Goal: Task Accomplishment & Management: Manage account settings

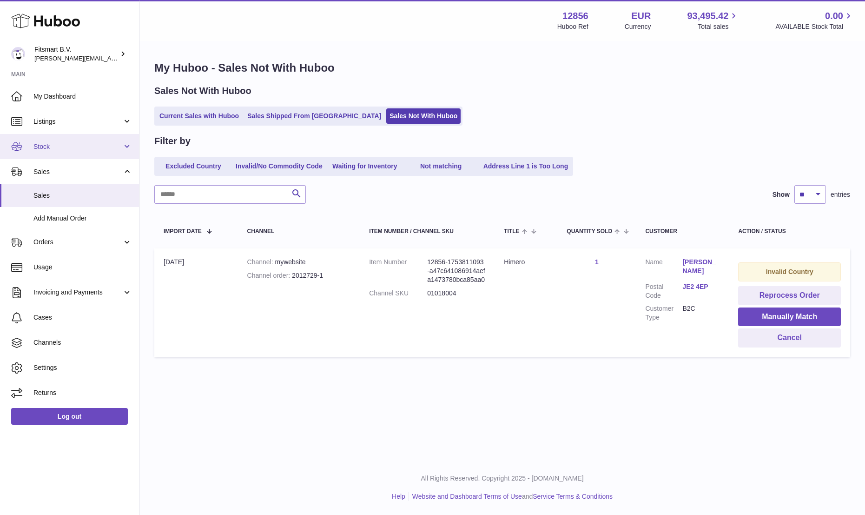
click at [46, 144] on span "Stock" at bounding box center [77, 146] width 89 height 9
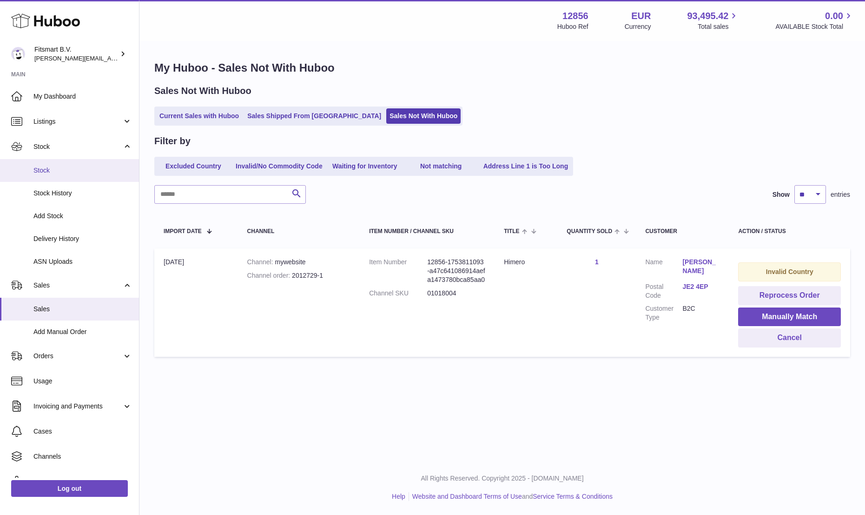
click at [47, 174] on span "Stock" at bounding box center [82, 170] width 99 height 9
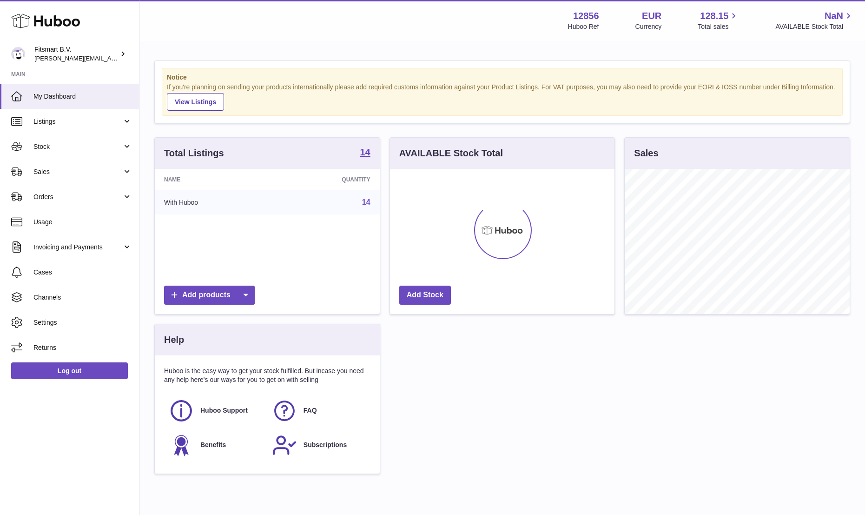
scroll to position [145, 225]
click at [45, 149] on span "Stock" at bounding box center [77, 146] width 89 height 9
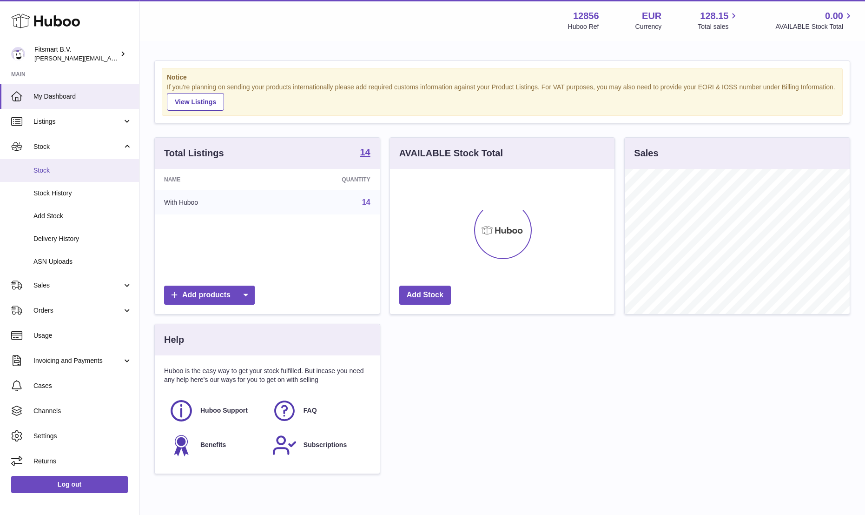
click at [49, 175] on link "Stock" at bounding box center [69, 170] width 139 height 23
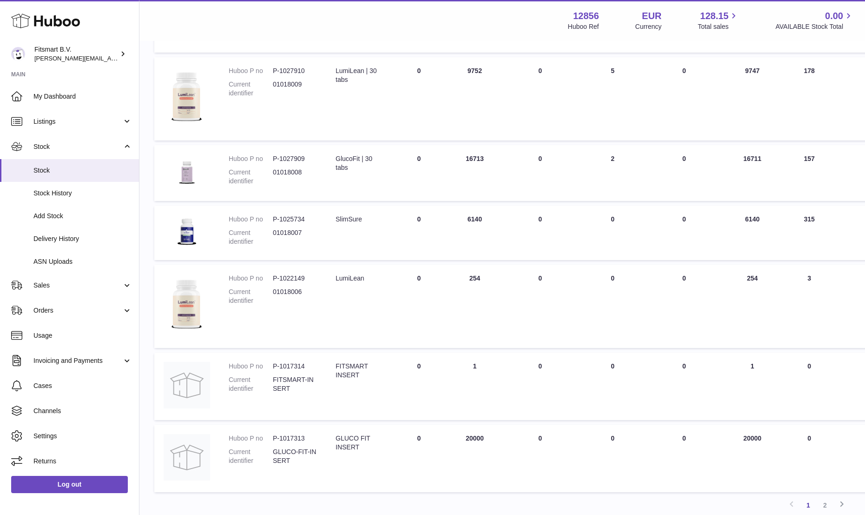
scroll to position [481, 0]
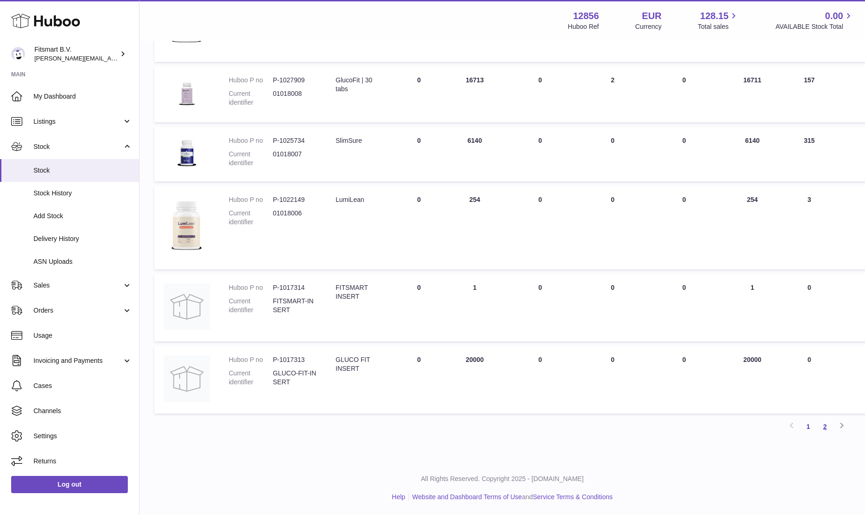
click at [824, 429] on link "2" at bounding box center [825, 426] width 17 height 17
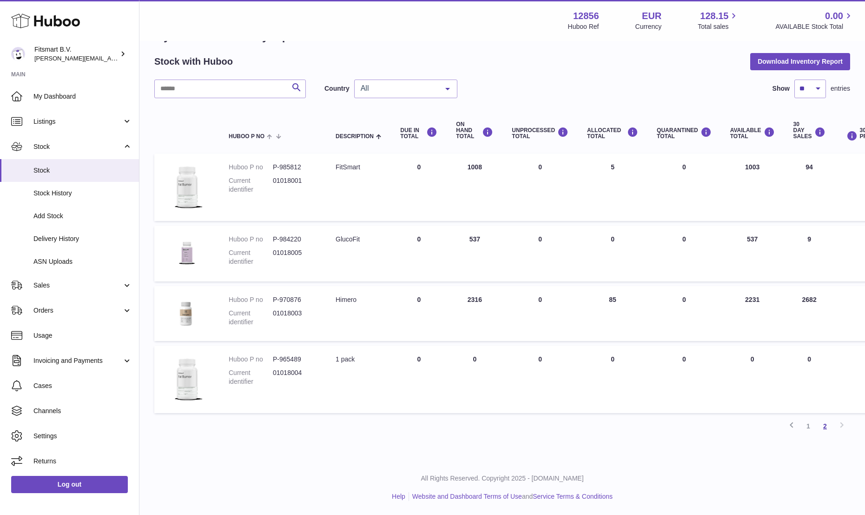
scroll to position [32, 0]
